Goal: Task Accomplishment & Management: Complete application form

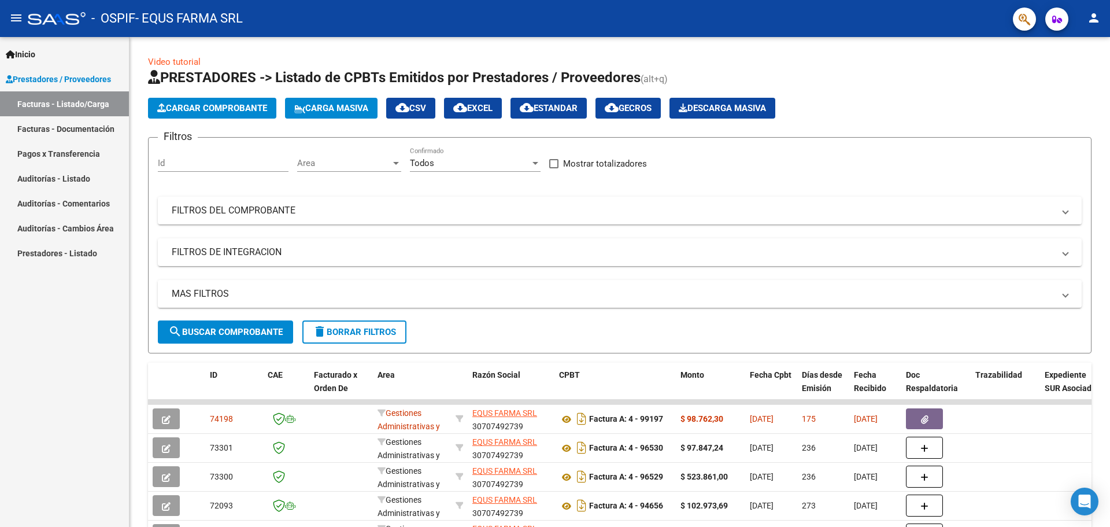
click at [1100, 19] on mat-icon "person" at bounding box center [1094, 18] width 14 height 14
click at [1077, 49] on button "person Mi Perfil" at bounding box center [1070, 49] width 71 height 28
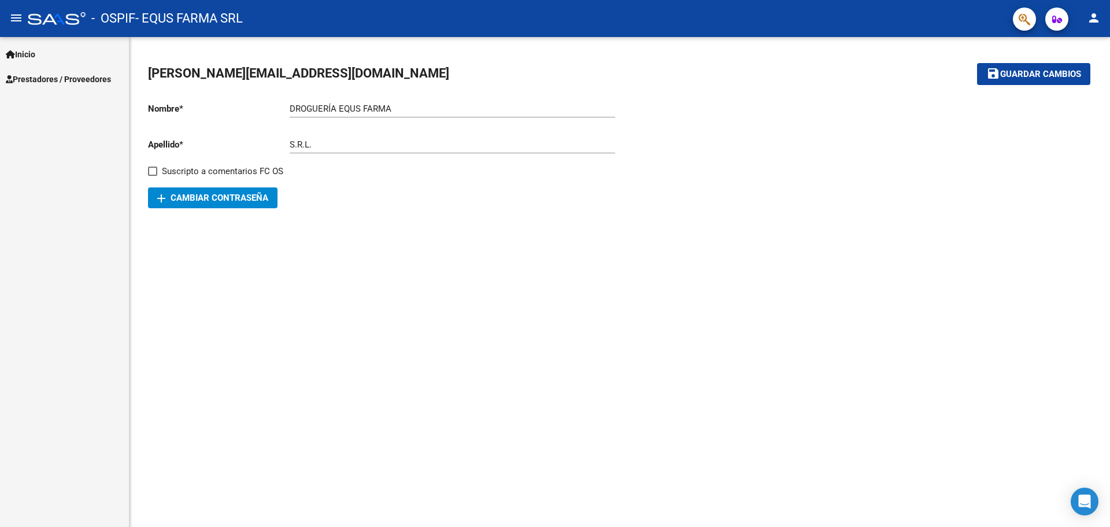
drag, startPoint x: 51, startPoint y: 21, endPoint x: 150, endPoint y: 21, distance: 99.5
click at [51, 21] on div at bounding box center [57, 18] width 58 height 13
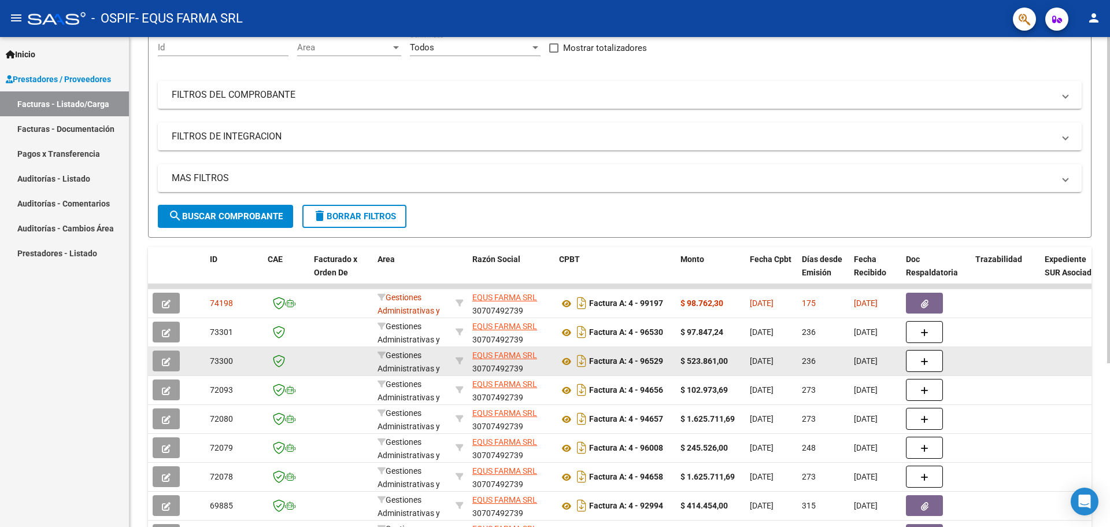
scroll to position [173, 0]
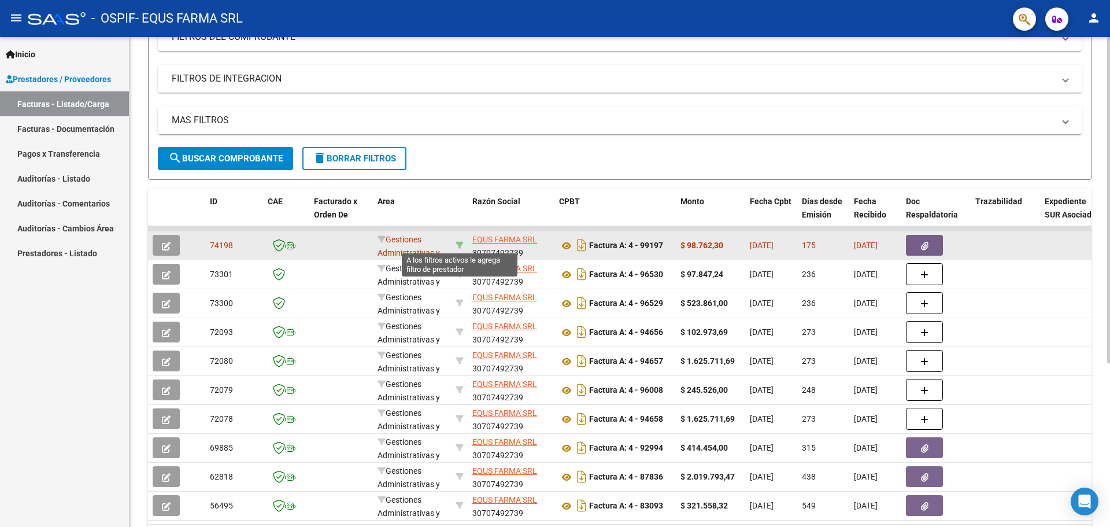
click at [460, 244] on icon at bounding box center [460, 245] width 8 height 8
type input "30707492739"
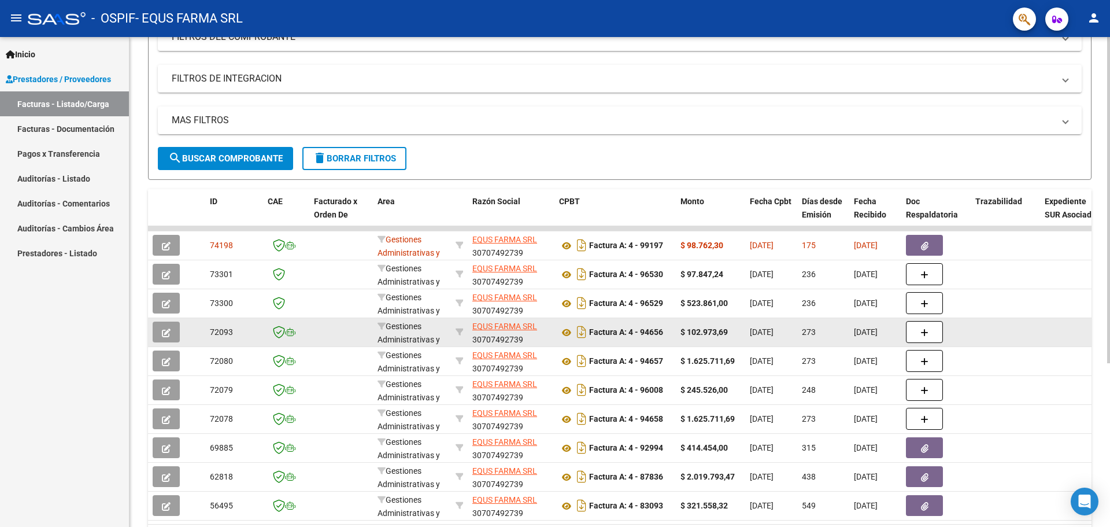
scroll to position [246, 0]
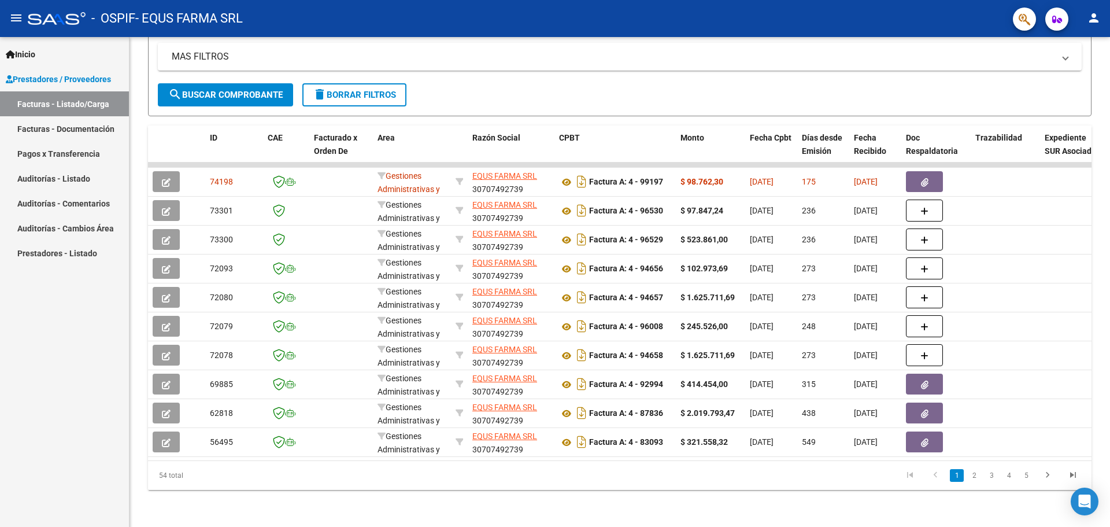
drag, startPoint x: 1110, startPoint y: 2, endPoint x: 445, endPoint y: 23, distance: 664.8
click at [445, 23] on div "- OSPIF - EQUS FARMA SRL" at bounding box center [516, 18] width 976 height 25
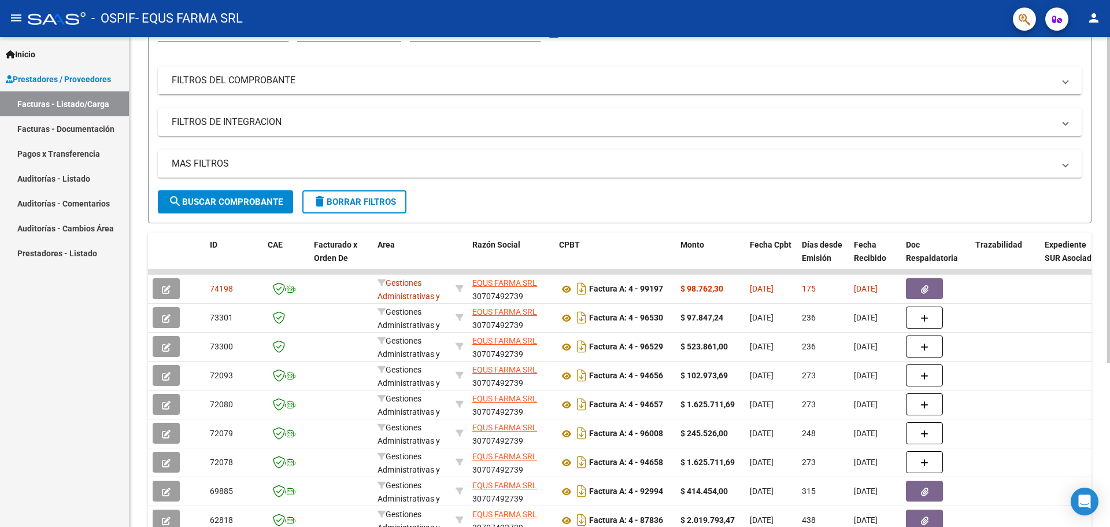
scroll to position [0, 0]
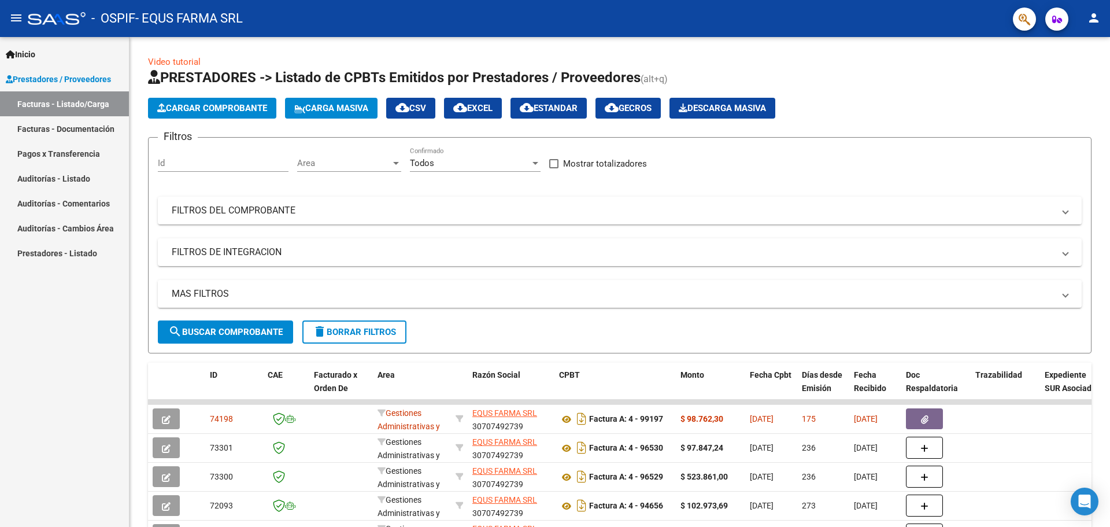
click at [1084, 16] on button "person" at bounding box center [1094, 18] width 23 height 23
click at [1062, 51] on button "person Mi Perfil" at bounding box center [1070, 49] width 71 height 28
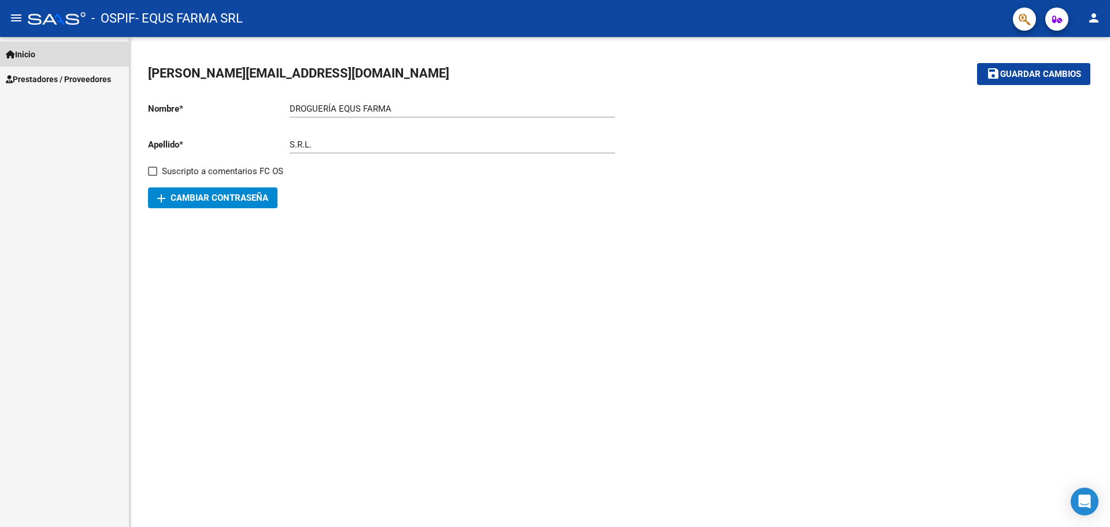
click at [34, 58] on span "Inicio" at bounding box center [20, 54] width 29 height 13
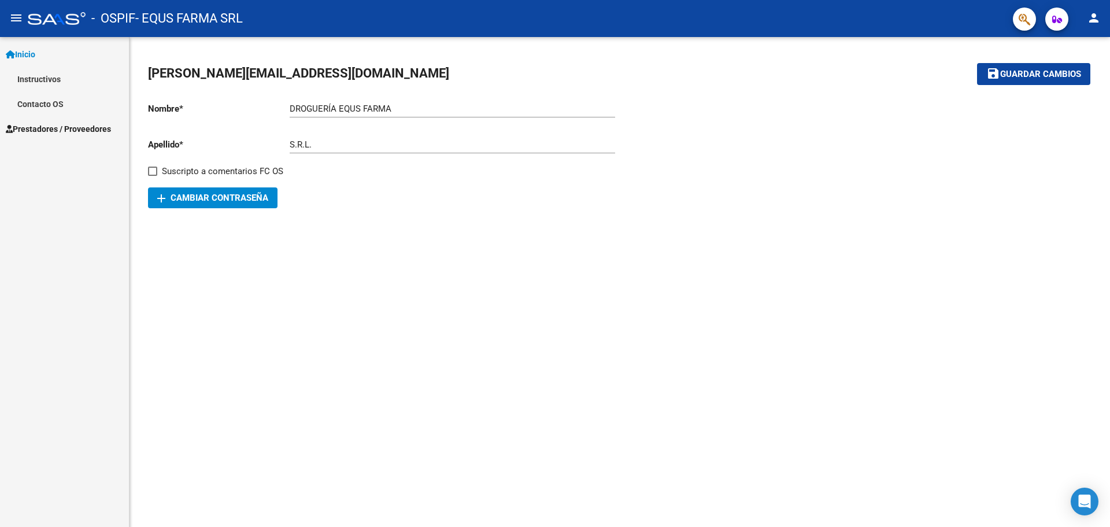
click at [77, 21] on div at bounding box center [57, 18] width 58 height 13
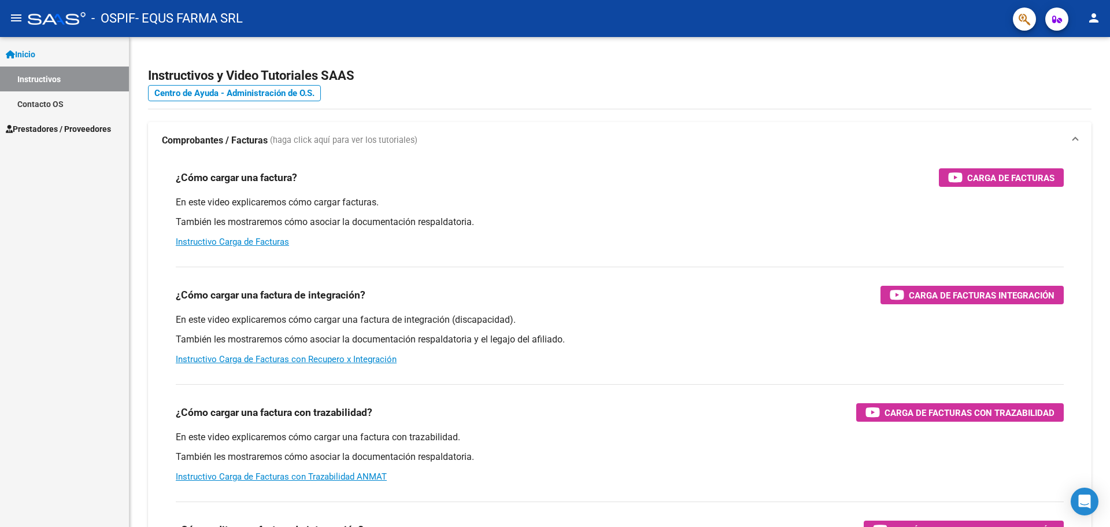
click at [60, 21] on div at bounding box center [57, 18] width 58 height 13
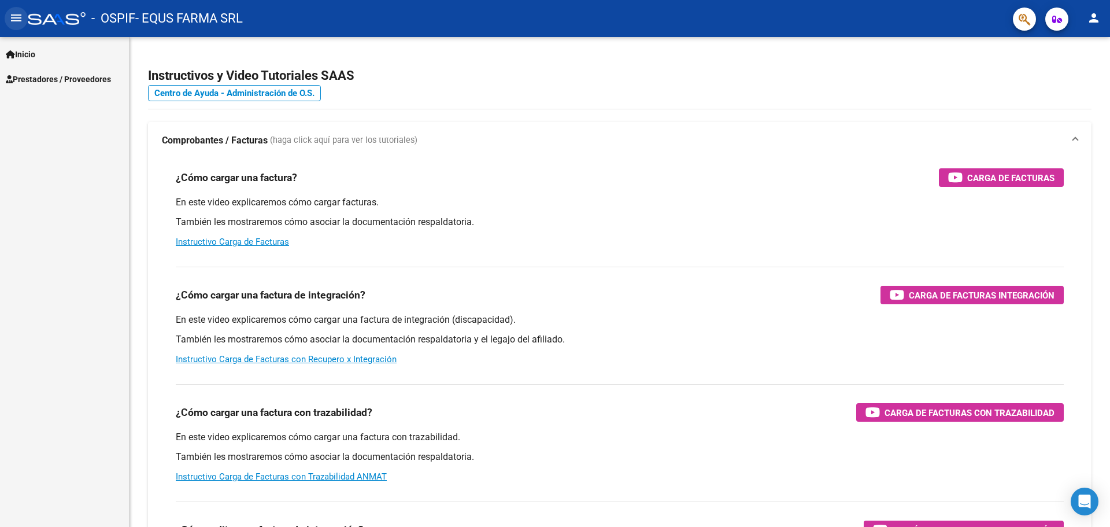
drag, startPoint x: 20, startPoint y: 21, endPoint x: 31, endPoint y: 20, distance: 11.0
click at [19, 20] on mat-icon "menu" at bounding box center [16, 18] width 14 height 14
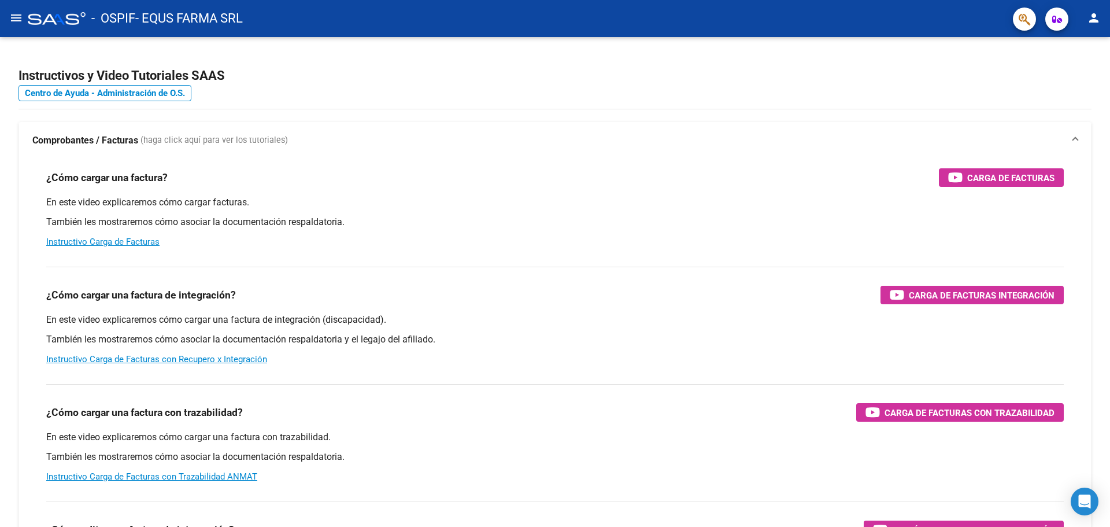
click at [9, 21] on mat-icon "menu" at bounding box center [16, 18] width 14 height 14
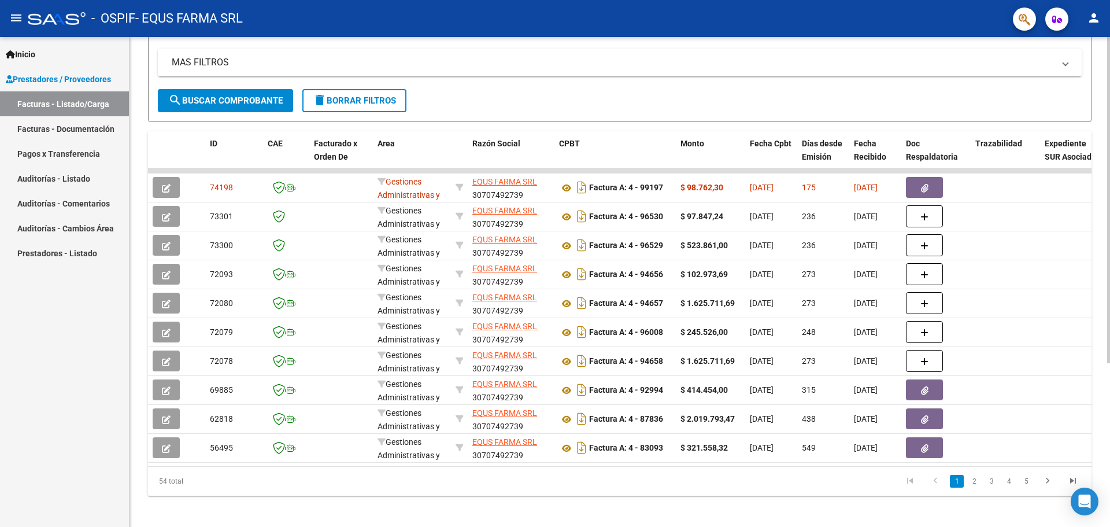
scroll to position [246, 0]
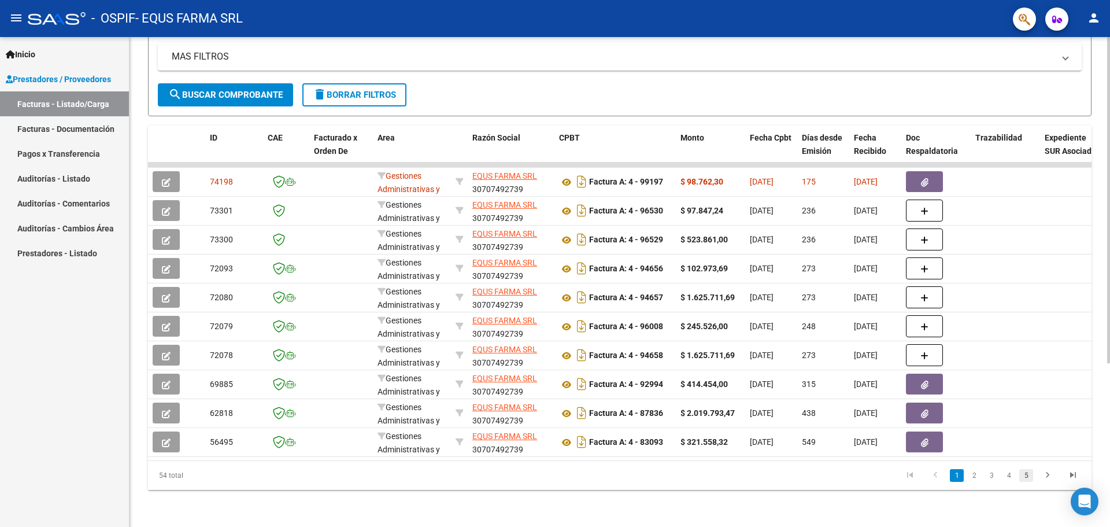
click at [1028, 479] on link "5" at bounding box center [1026, 475] width 14 height 13
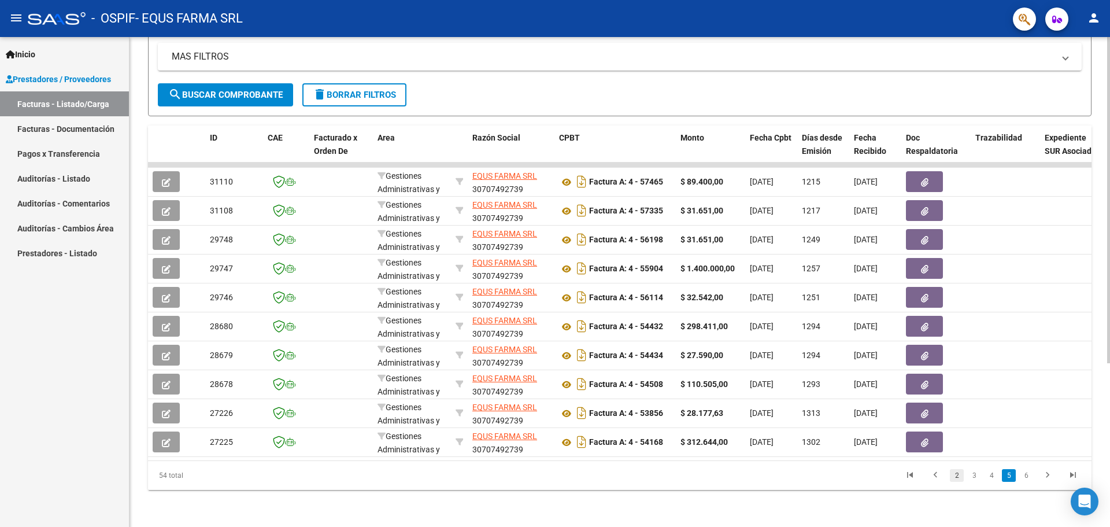
click at [953, 476] on link "2" at bounding box center [957, 475] width 14 height 13
click at [952, 480] on link "1" at bounding box center [957, 475] width 14 height 13
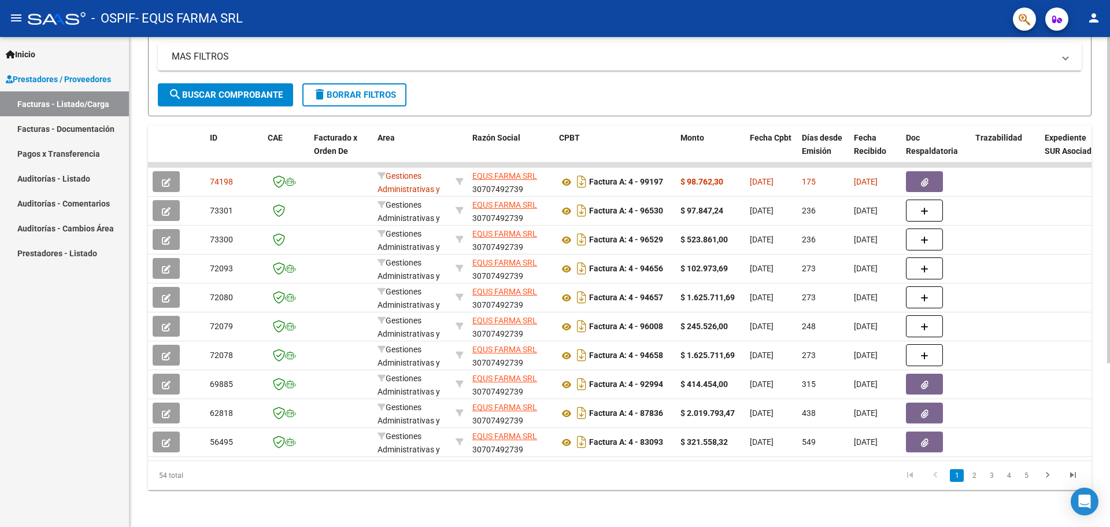
scroll to position [0, 0]
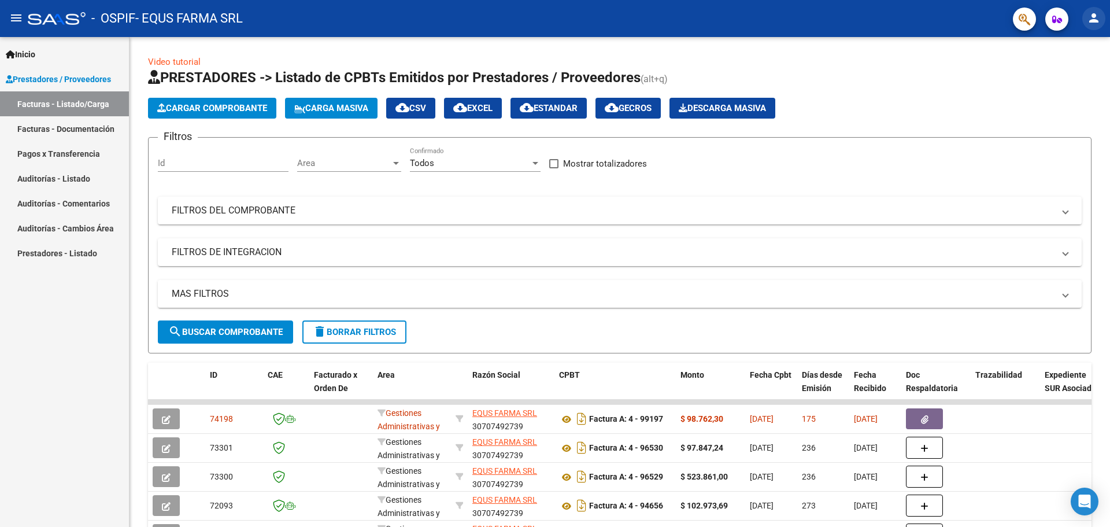
click at [1085, 23] on button "person" at bounding box center [1094, 18] width 23 height 23
drag, startPoint x: 1080, startPoint y: 87, endPoint x: 1081, endPoint y: 80, distance: 6.4
click at [1081, 82] on button "exit_to_app Salir" at bounding box center [1070, 76] width 71 height 28
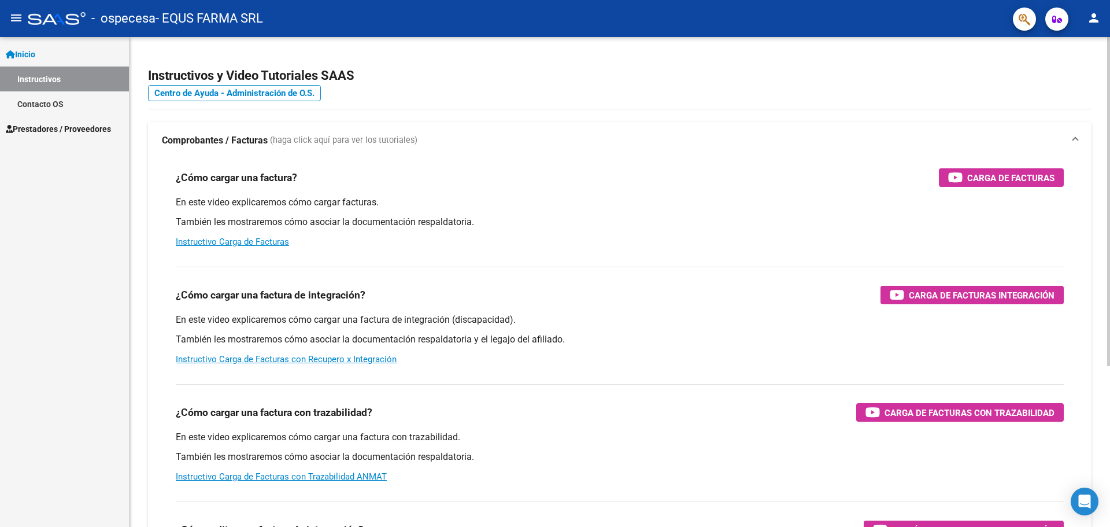
click at [601, 67] on h2 "Instructivos y Video Tutoriales SAAS" at bounding box center [620, 76] width 944 height 22
click at [53, 129] on span "Prestadores / Proveedores" at bounding box center [58, 129] width 105 height 13
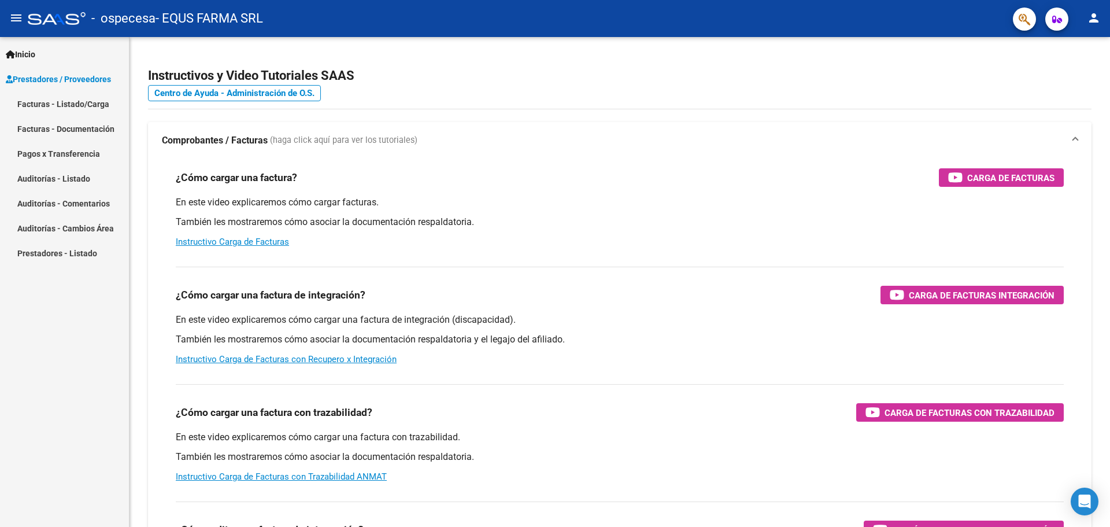
click at [51, 106] on link "Facturas - Listado/Carga" at bounding box center [64, 103] width 129 height 25
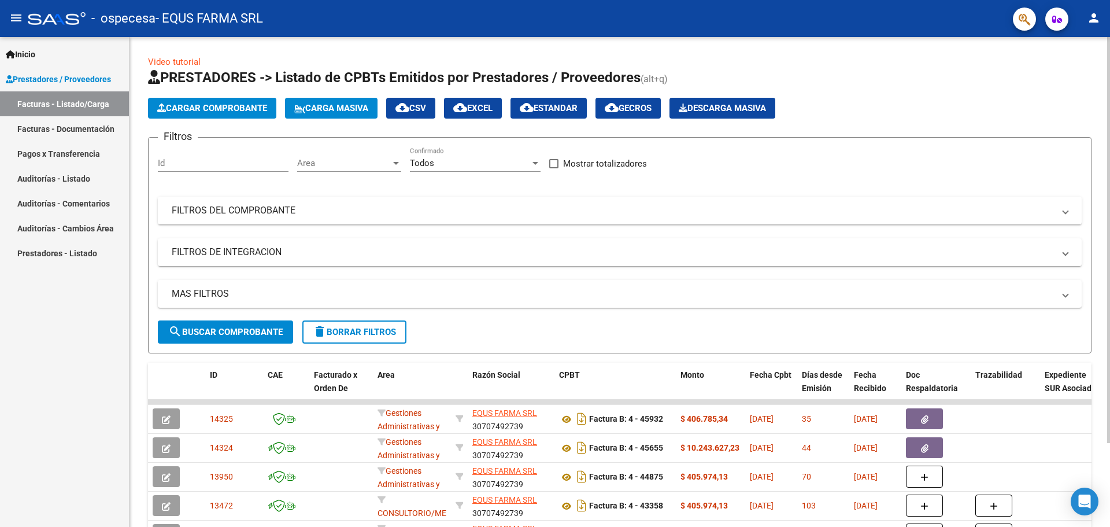
click at [210, 108] on span "Cargar Comprobante" at bounding box center [212, 108] width 110 height 10
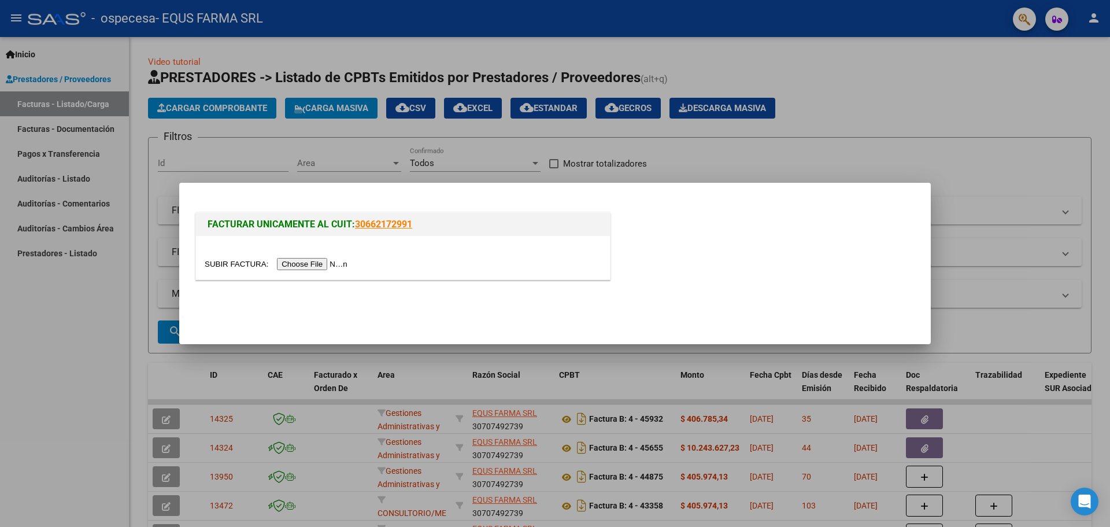
click at [331, 263] on input "file" at bounding box center [278, 264] width 146 height 12
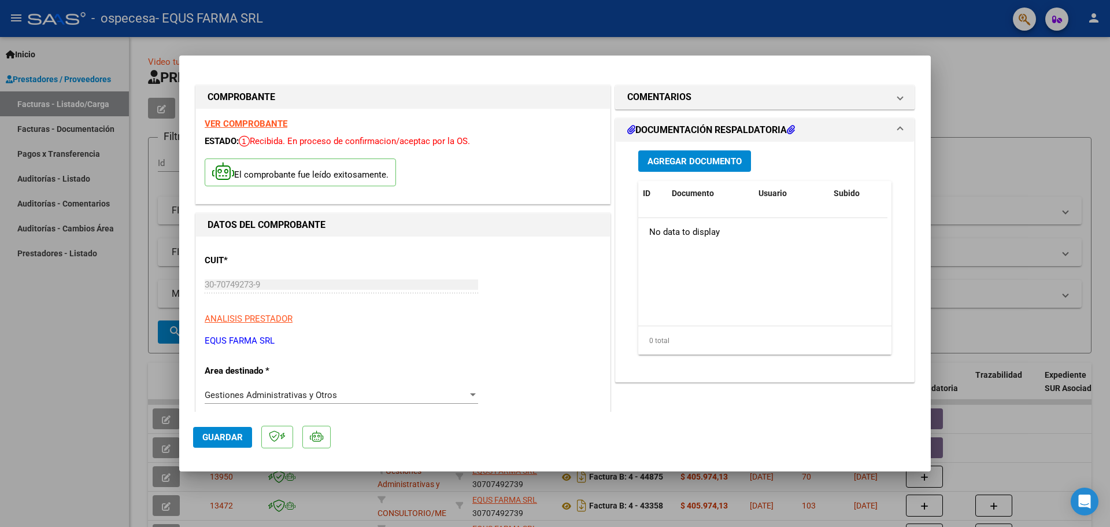
click at [700, 154] on button "Agregar Documento" at bounding box center [694, 160] width 113 height 21
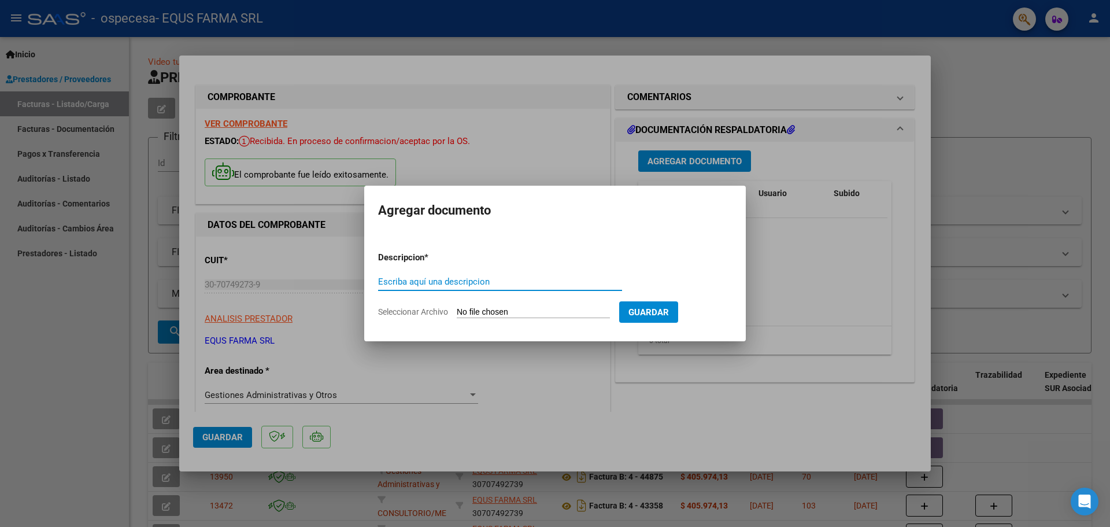
click at [416, 280] on input "Escriba aquí una descripcion" at bounding box center [500, 281] width 244 height 10
click at [494, 308] on input "Seleccionar Archivo" at bounding box center [533, 312] width 153 height 11
type input "C:\fakepath\REMITO 176013 - FACTURA 46715.pdf"
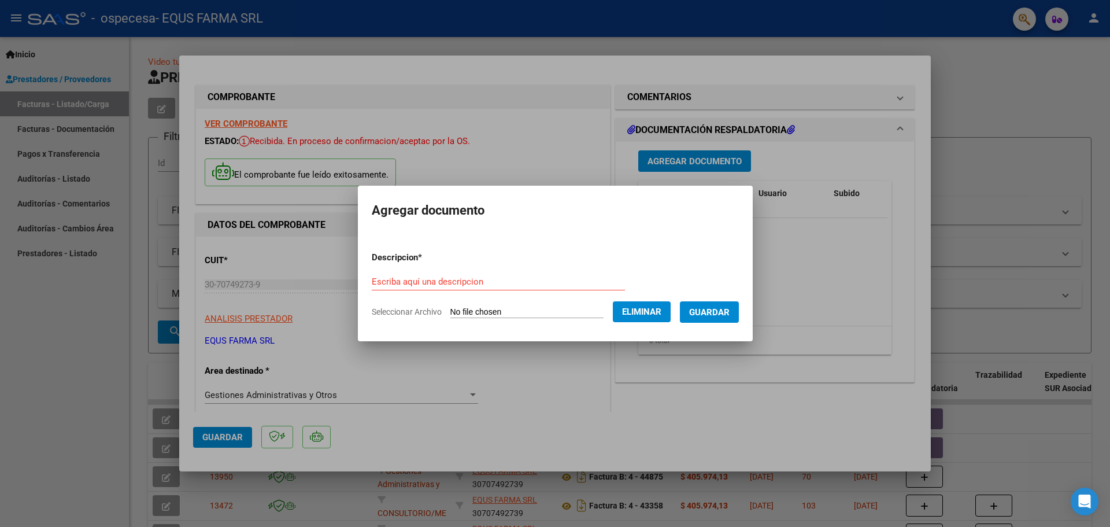
click at [404, 285] on input "Escriba aquí una descripcion" at bounding box center [498, 281] width 253 height 10
type input "REMITO 176013"
click at [730, 307] on span "Guardar" at bounding box center [709, 312] width 40 height 10
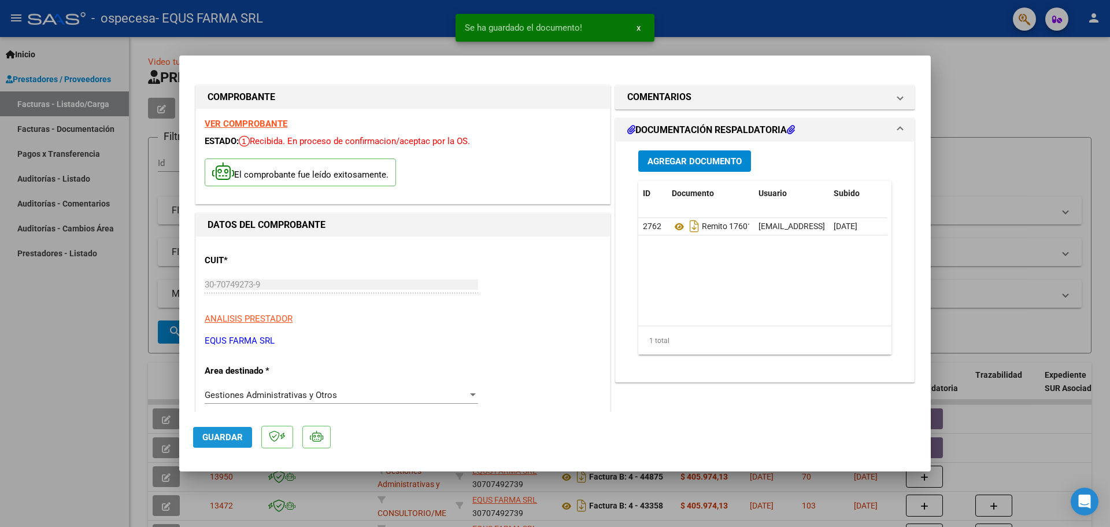
click at [223, 437] on span "Guardar" at bounding box center [222, 437] width 40 height 10
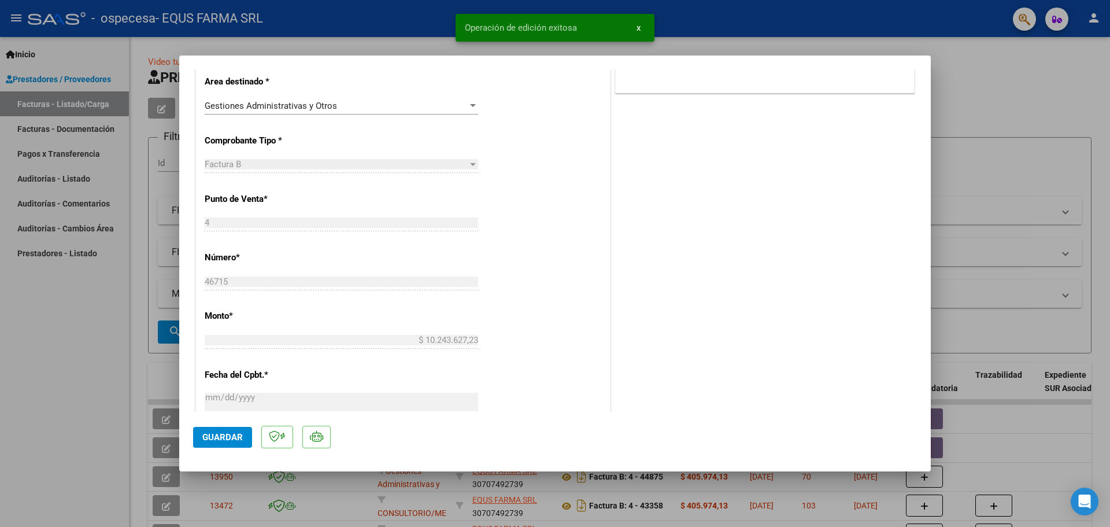
scroll to position [582, 0]
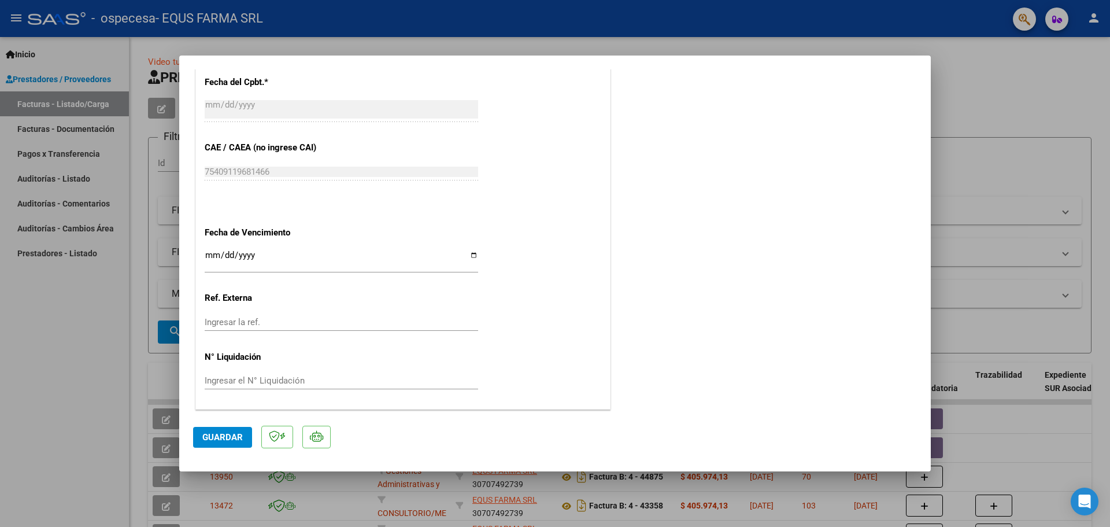
click at [227, 439] on span "Guardar" at bounding box center [222, 437] width 40 height 10
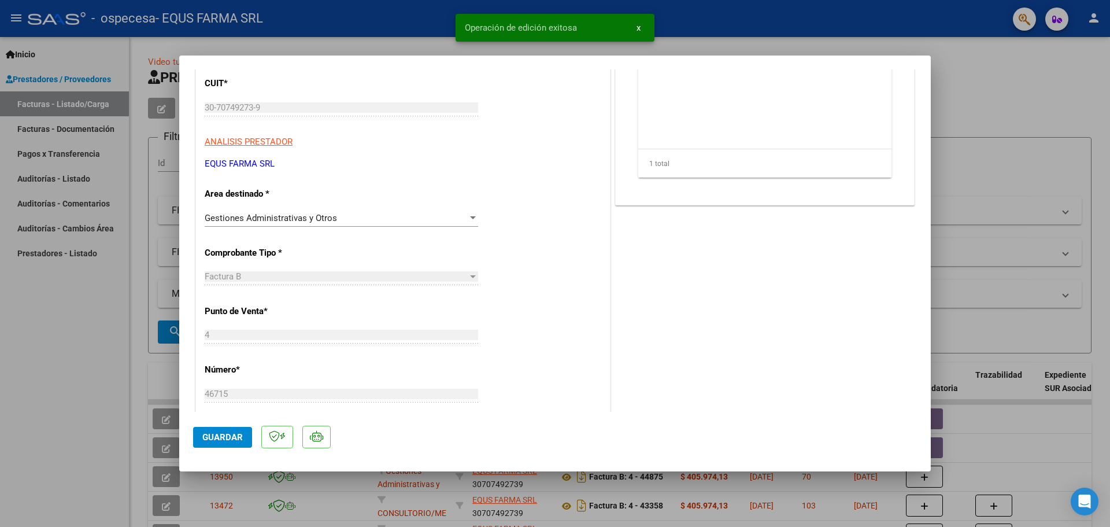
scroll to position [0, 0]
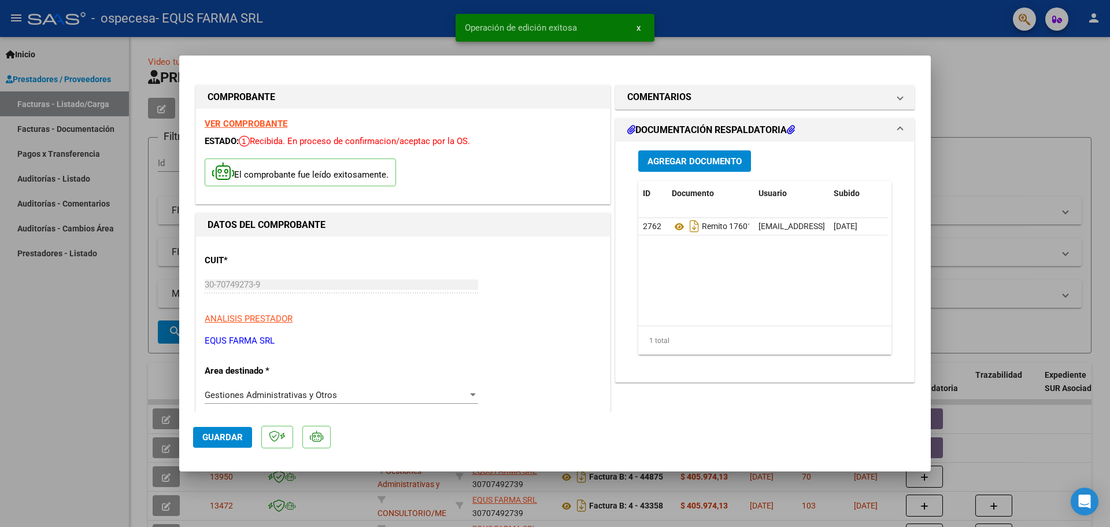
click at [966, 100] on div at bounding box center [555, 263] width 1110 height 527
type input "$ 0,00"
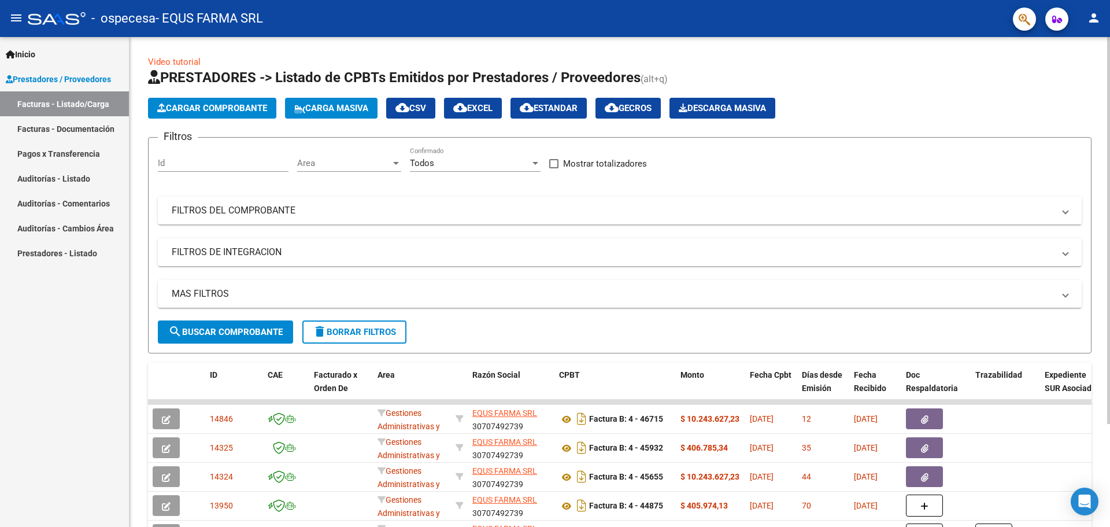
click at [252, 106] on span "Cargar Comprobante" at bounding box center [212, 108] width 110 height 10
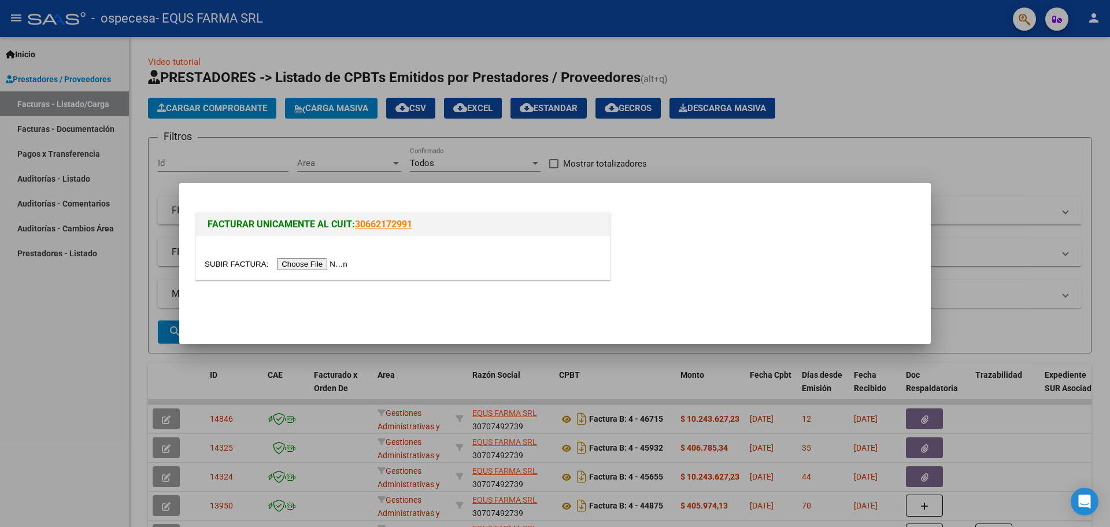
click at [294, 258] on input "file" at bounding box center [278, 264] width 146 height 12
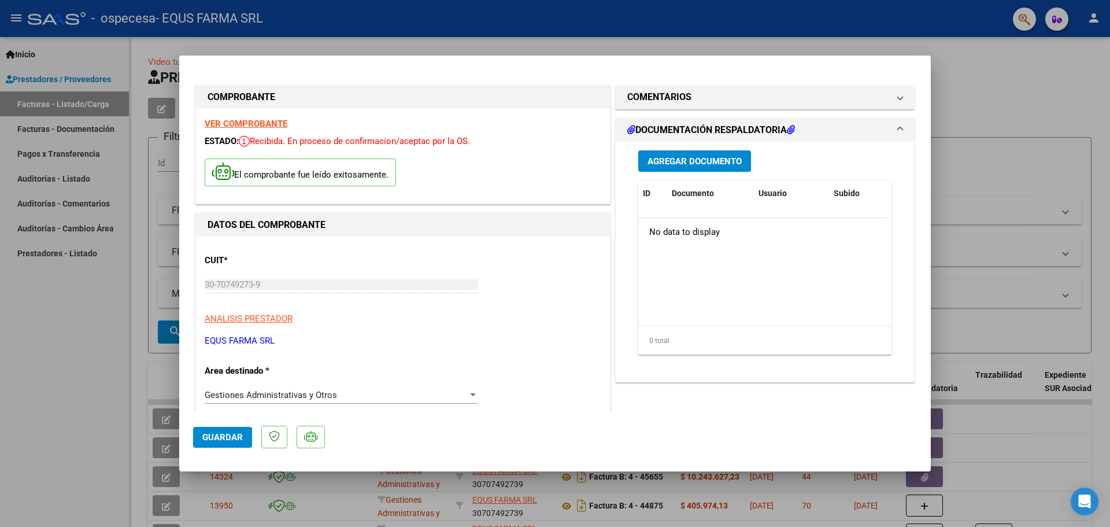
click at [708, 159] on span "Agregar Documento" at bounding box center [695, 161] width 94 height 10
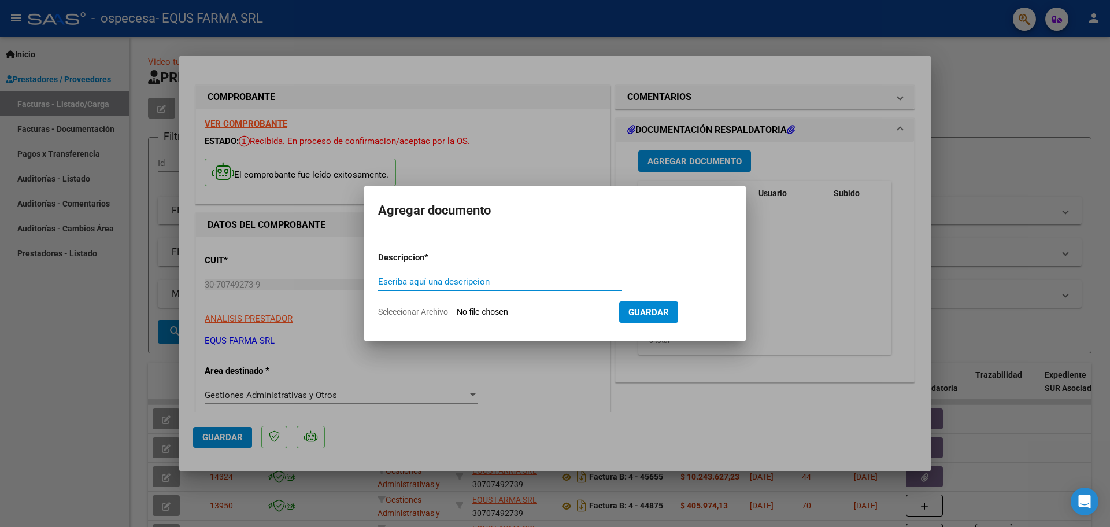
click at [512, 309] on input "Seleccionar Archivo" at bounding box center [533, 312] width 153 height 11
type input "C:\fakepath\REMITO 173673 - FACTURA 46971.pdf"
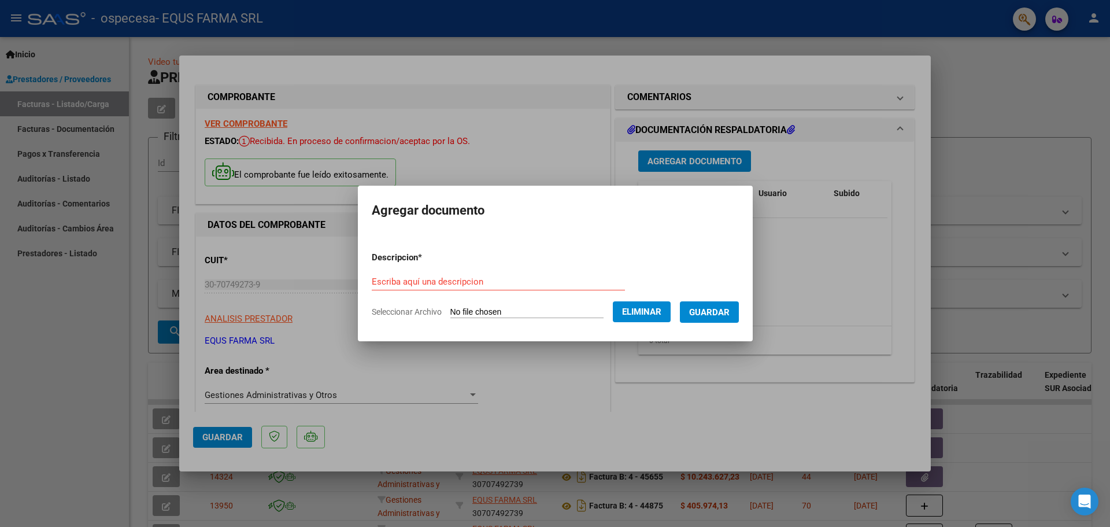
click at [722, 319] on button "Guardar" at bounding box center [709, 311] width 59 height 21
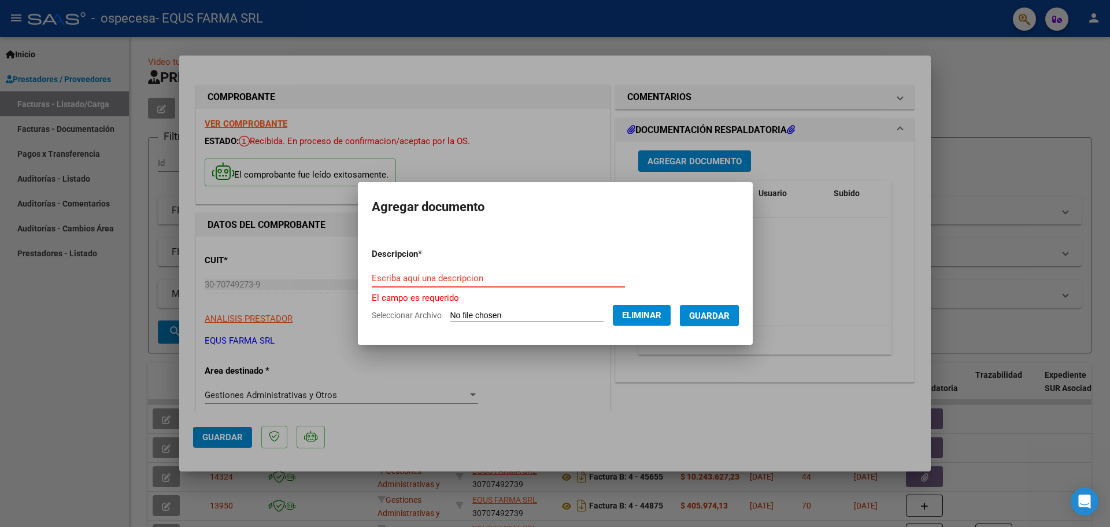
click at [433, 281] on input "Escriba aquí una descripcion" at bounding box center [498, 278] width 253 height 10
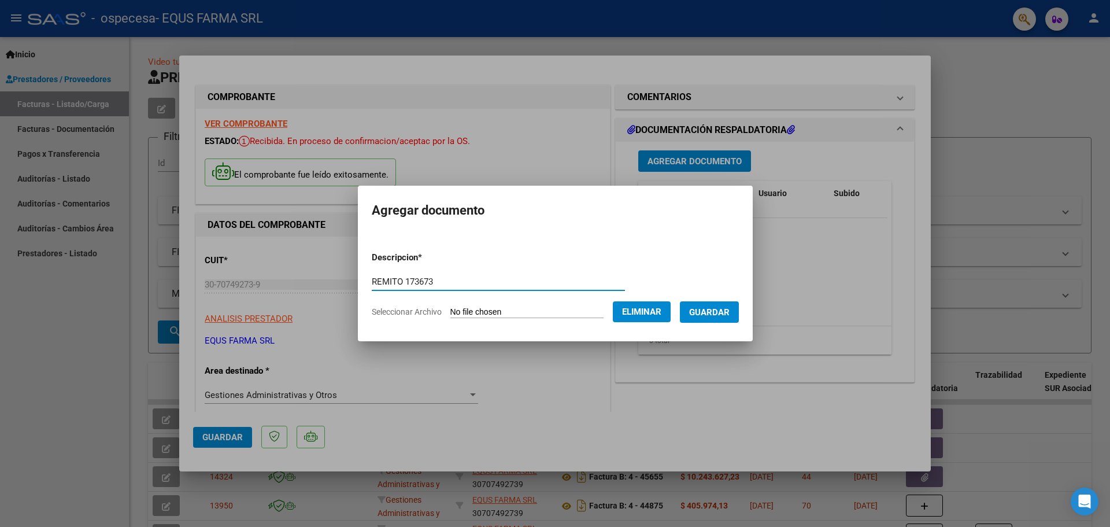
type input "REMITO 173673"
click at [730, 309] on span "Guardar" at bounding box center [709, 312] width 40 height 10
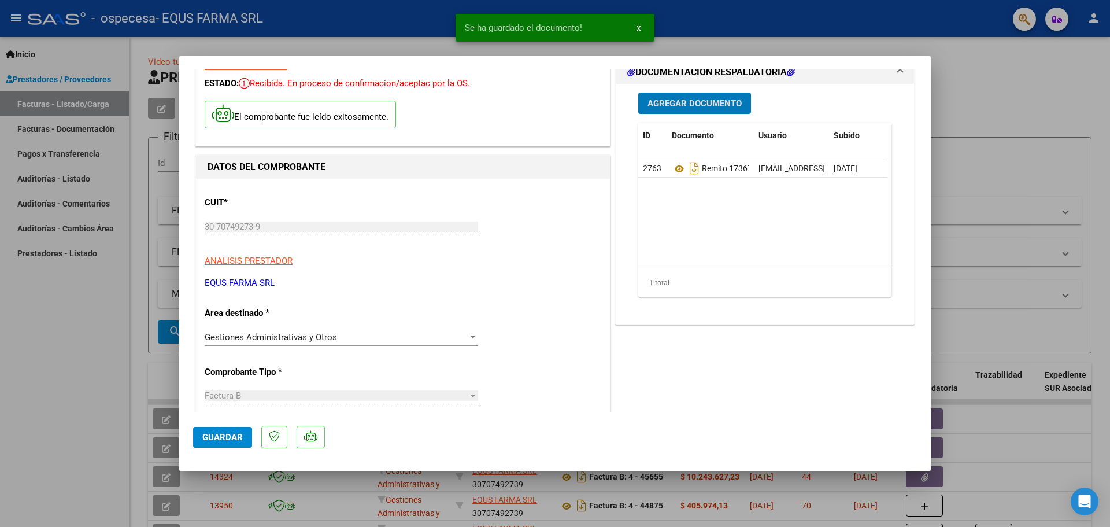
scroll to position [116, 0]
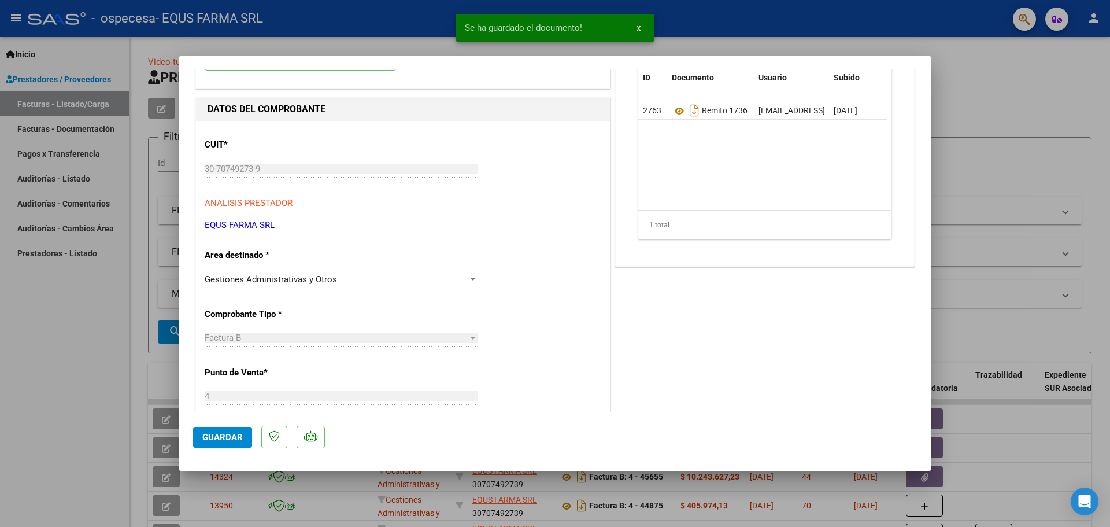
click at [242, 432] on button "Guardar" at bounding box center [222, 437] width 59 height 21
click at [223, 434] on span "Guardar" at bounding box center [222, 437] width 40 height 10
click at [1032, 99] on div at bounding box center [555, 263] width 1110 height 527
type input "$ 0,00"
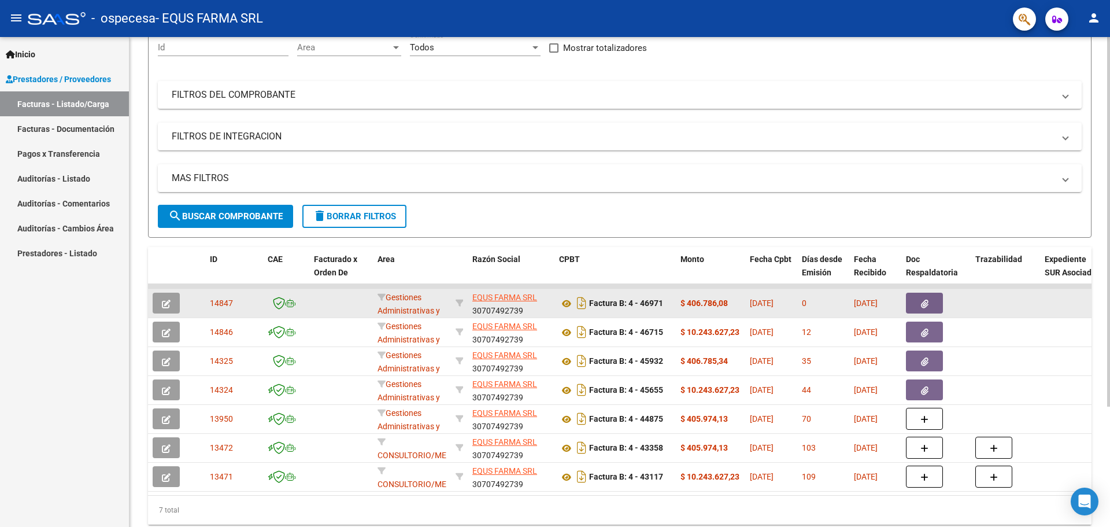
scroll to position [159, 0]
